Goal: Entertainment & Leisure: Consume media (video, audio)

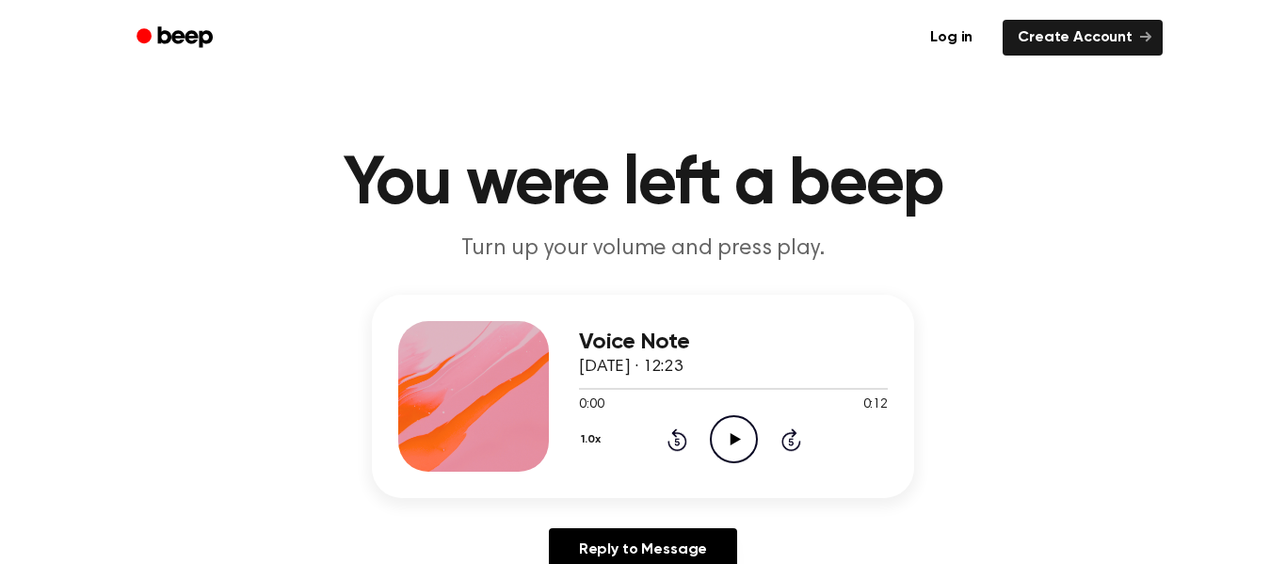
click at [716, 440] on icon "Play Audio" at bounding box center [734, 439] width 48 height 48
click at [757, 425] on icon "Play Audio" at bounding box center [734, 439] width 48 height 48
click at [725, 443] on icon "Play Audio" at bounding box center [734, 439] width 48 height 48
click at [721, 426] on icon "Play Audio" at bounding box center [734, 439] width 48 height 48
